Goal: Information Seeking & Learning: Understand process/instructions

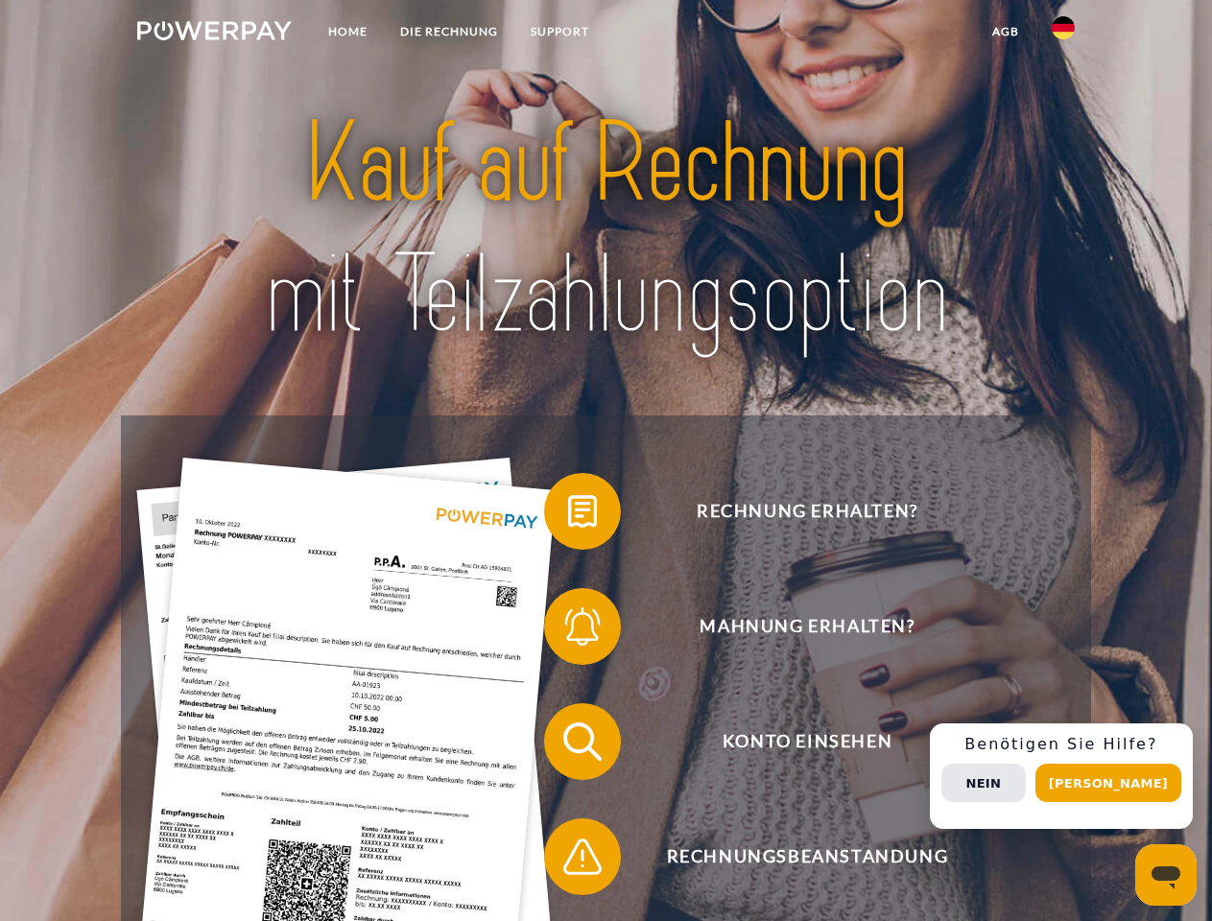
click at [214, 34] on img at bounding box center [214, 30] width 155 height 19
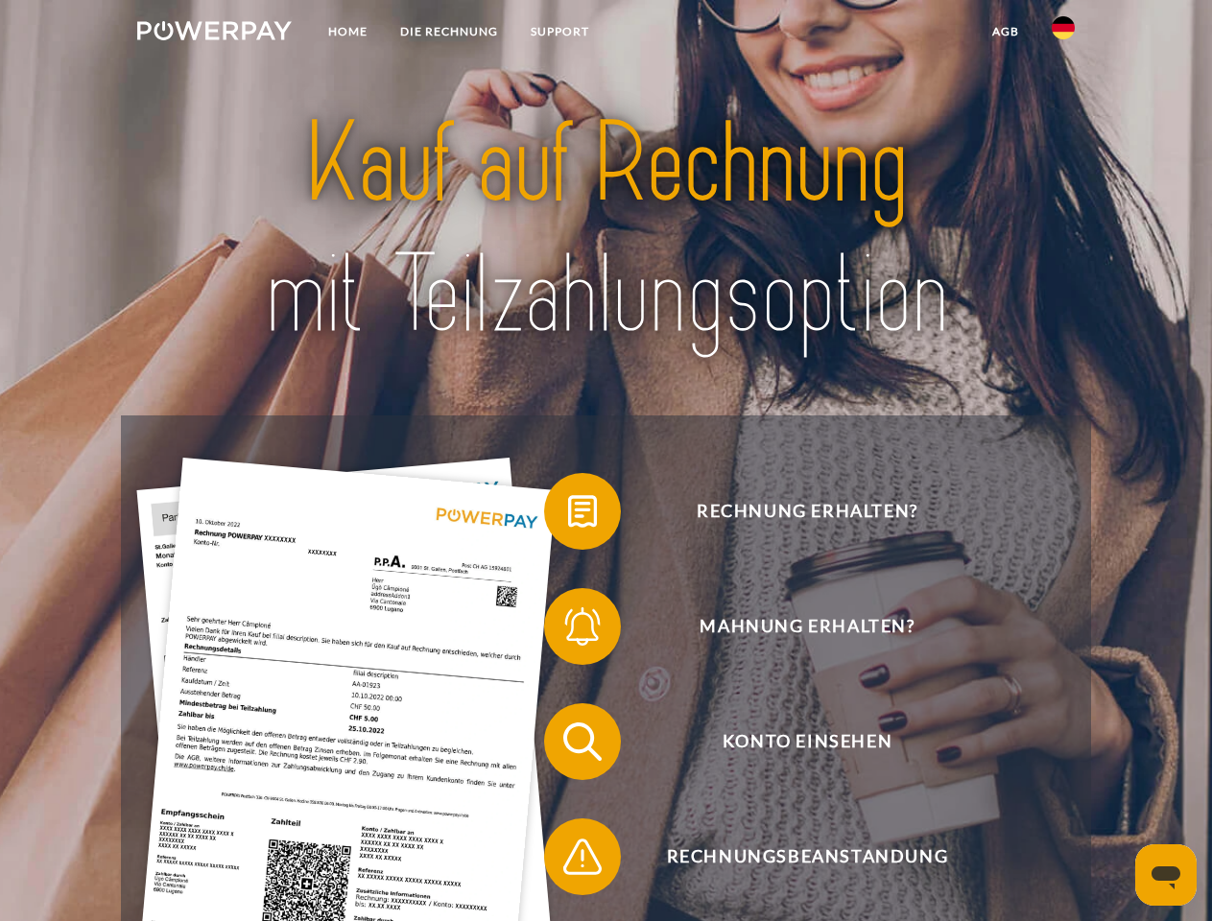
click at [1063, 34] on img at bounding box center [1063, 27] width 23 height 23
click at [1005, 32] on link "agb" at bounding box center [1006, 31] width 60 height 35
click at [568, 515] on span at bounding box center [554, 512] width 96 height 96
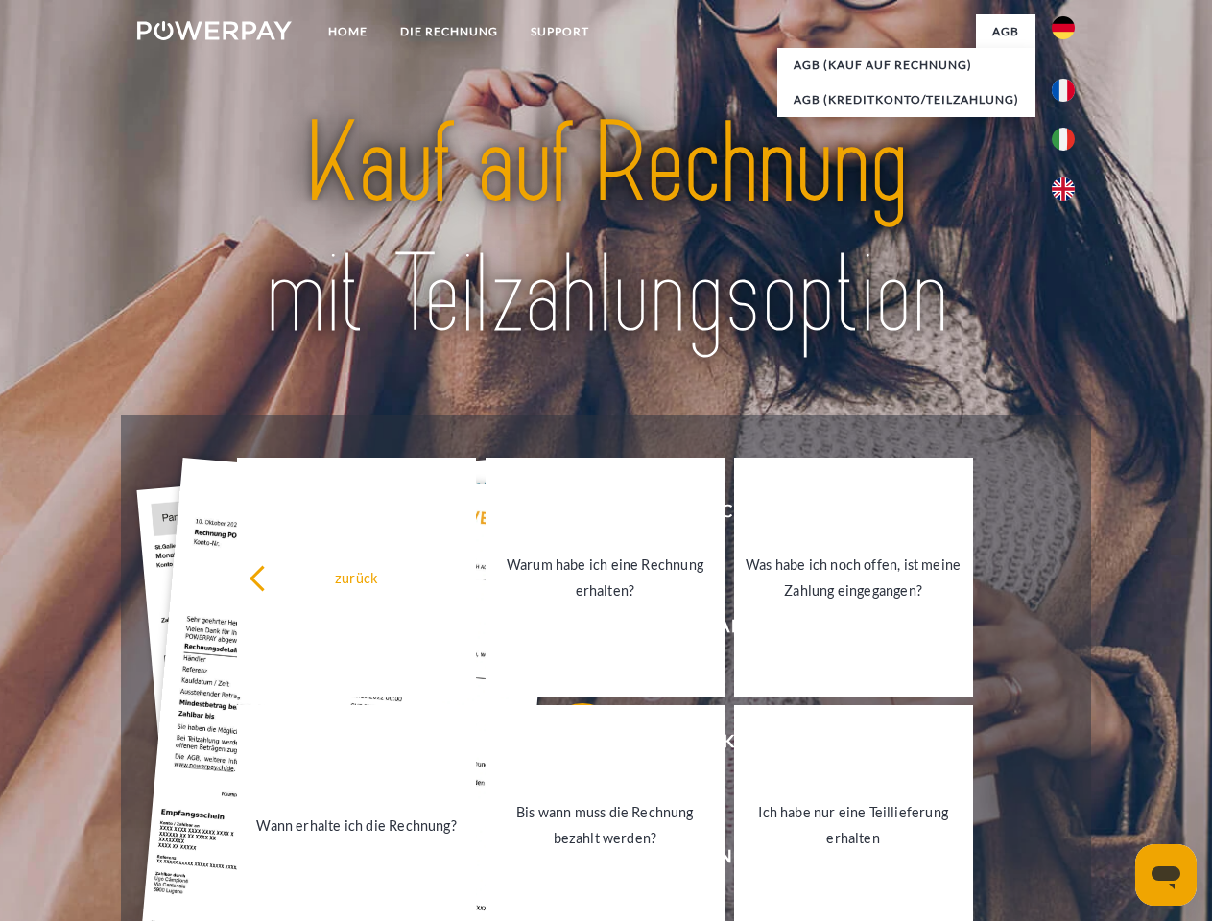
click at [568, 631] on link "Warum habe ich eine Rechnung erhalten?" at bounding box center [605, 578] width 239 height 240
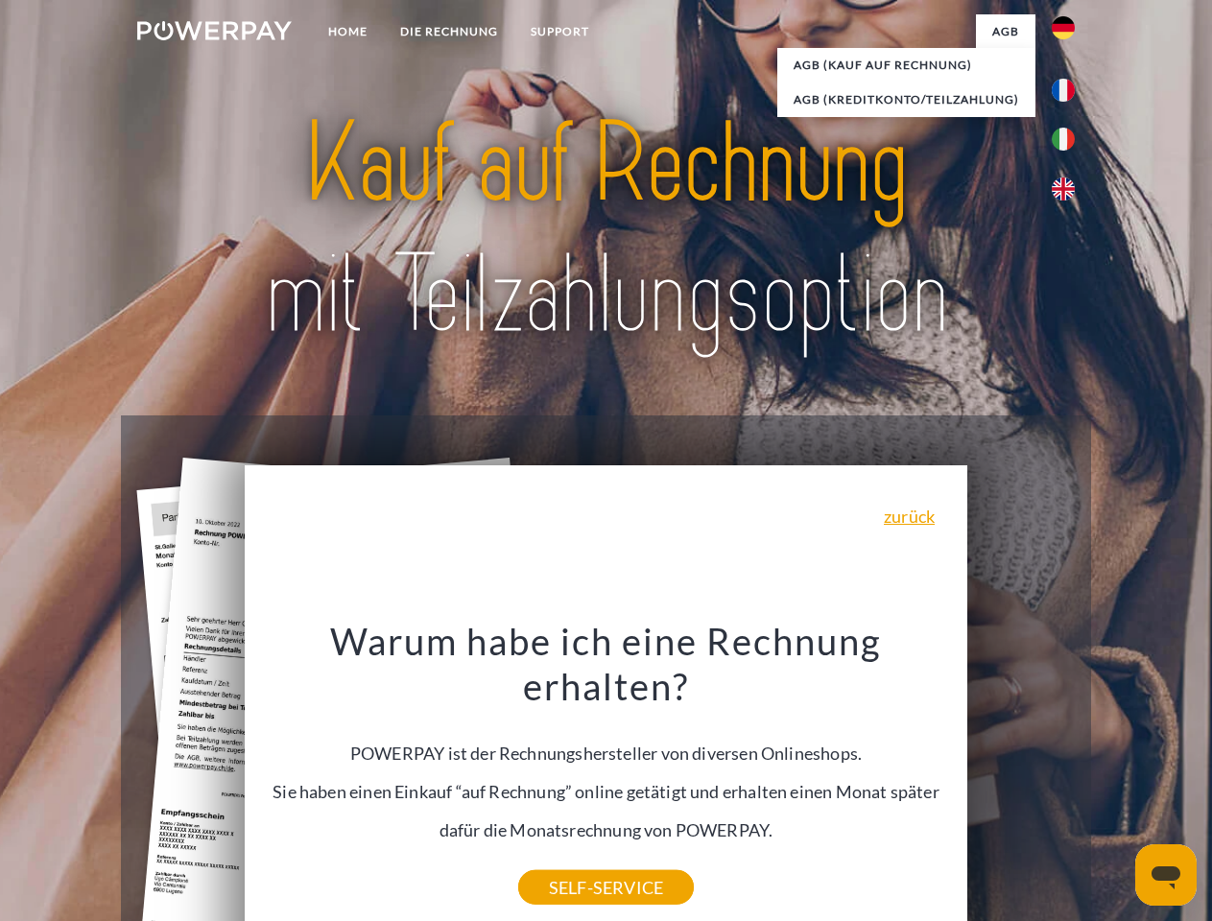
click at [568, 861] on div "Warum habe ich eine Rechnung erhalten? POWERPAY ist der Rechnungshersteller von…" at bounding box center [606, 753] width 701 height 270
click at [1068, 776] on div "Rechnung erhalten? Mahnung erhalten? Konto einsehen" at bounding box center [605, 800] width 969 height 768
click at [1021, 780] on span "Konto einsehen" at bounding box center [807, 742] width 470 height 77
click at [1115, 783] on header "Home DIE RECHNUNG SUPPORT" at bounding box center [606, 662] width 1212 height 1325
